Goal: Navigation & Orientation: Find specific page/section

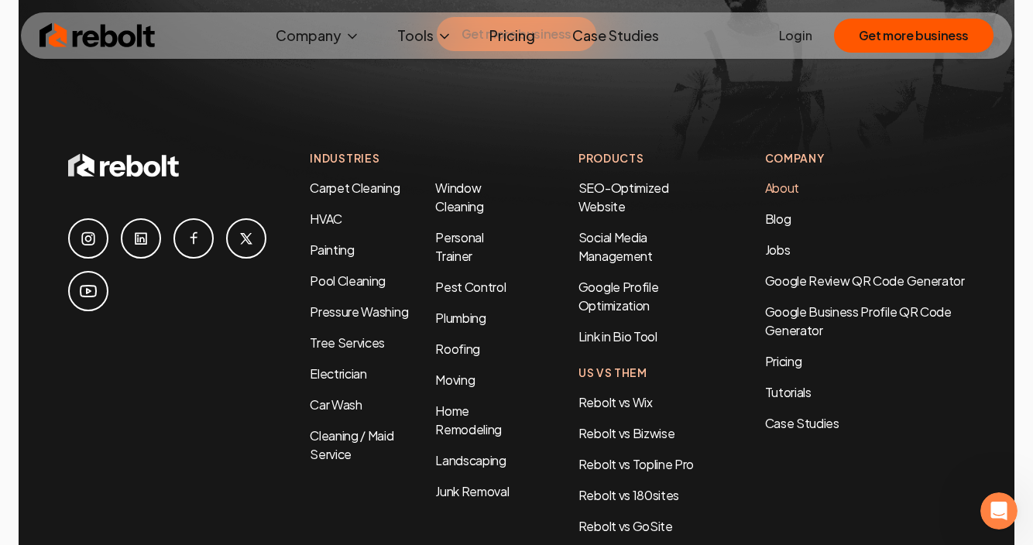
click at [790, 180] on link "About" at bounding box center [782, 188] width 34 height 16
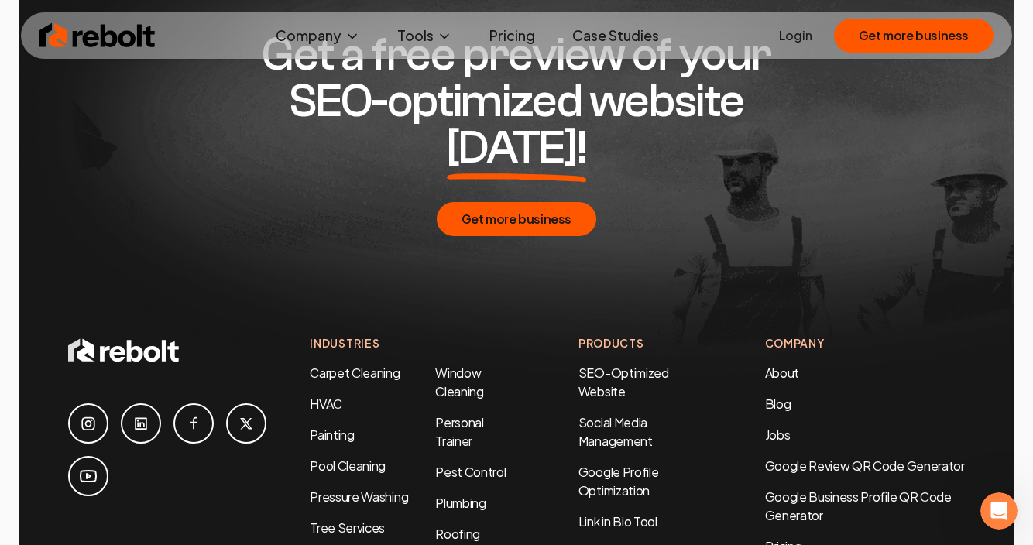
scroll to position [5180, 0]
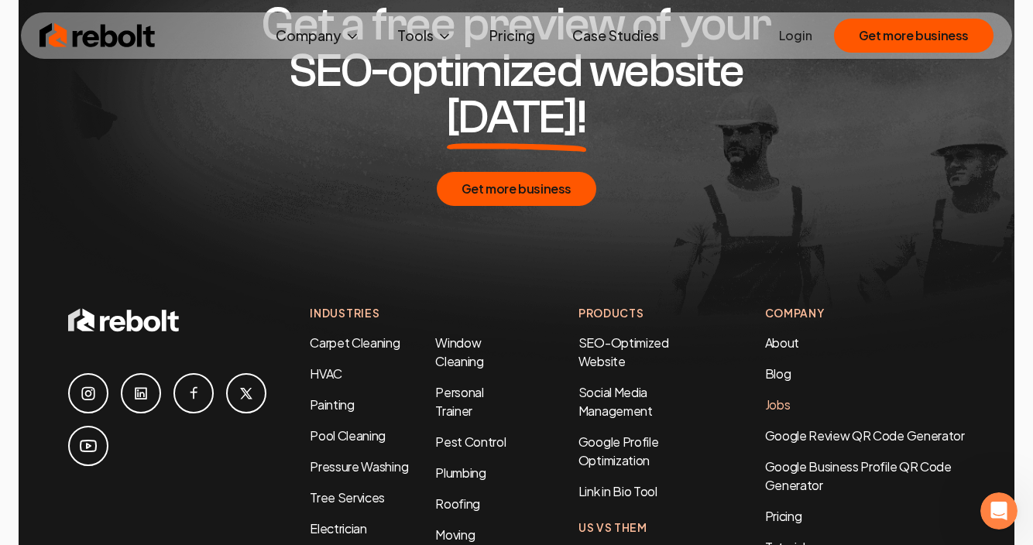
click at [784, 396] on link "Jobs" at bounding box center [778, 404] width 26 height 16
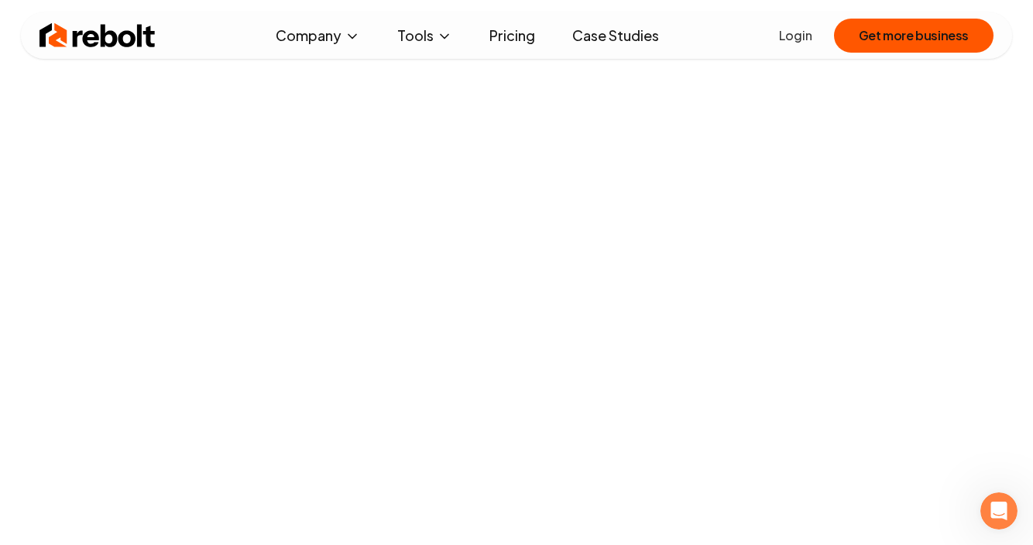
scroll to position [46, 0]
